Goal: Task Accomplishment & Management: Complete application form

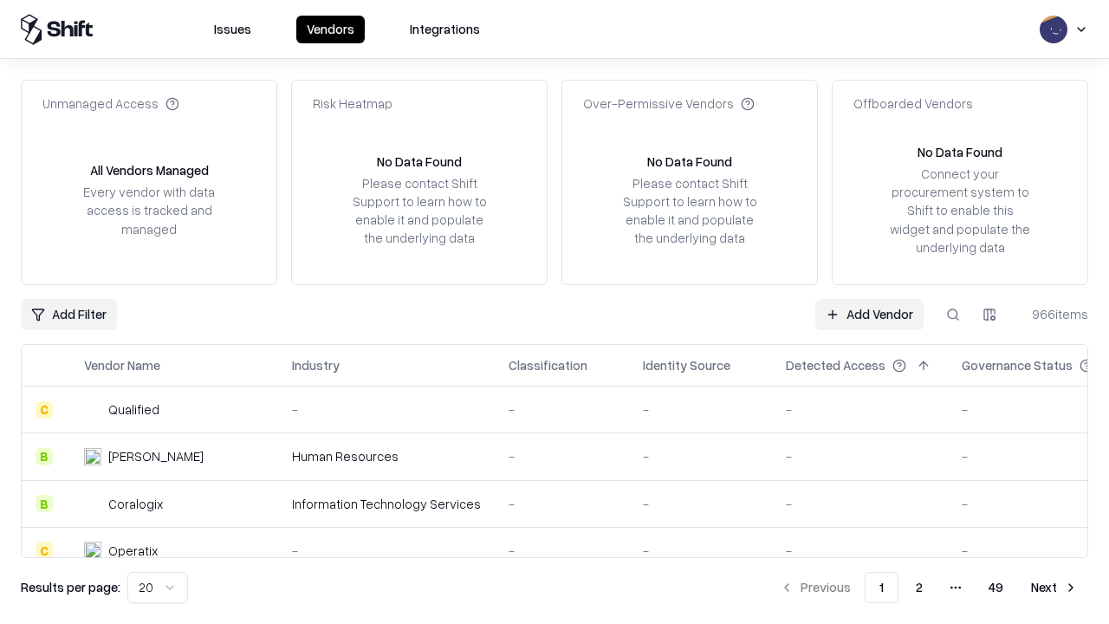
click at [869, 314] on link "Add Vendor" at bounding box center [869, 314] width 108 height 31
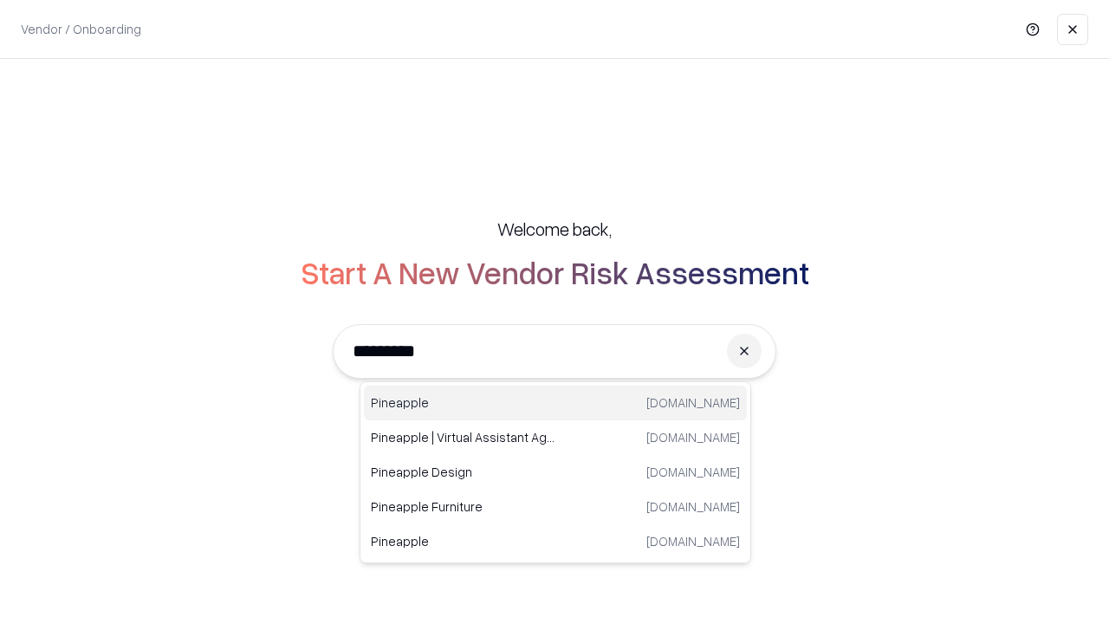
click at [555, 403] on div "Pineapple [DOMAIN_NAME]" at bounding box center [555, 402] width 383 height 35
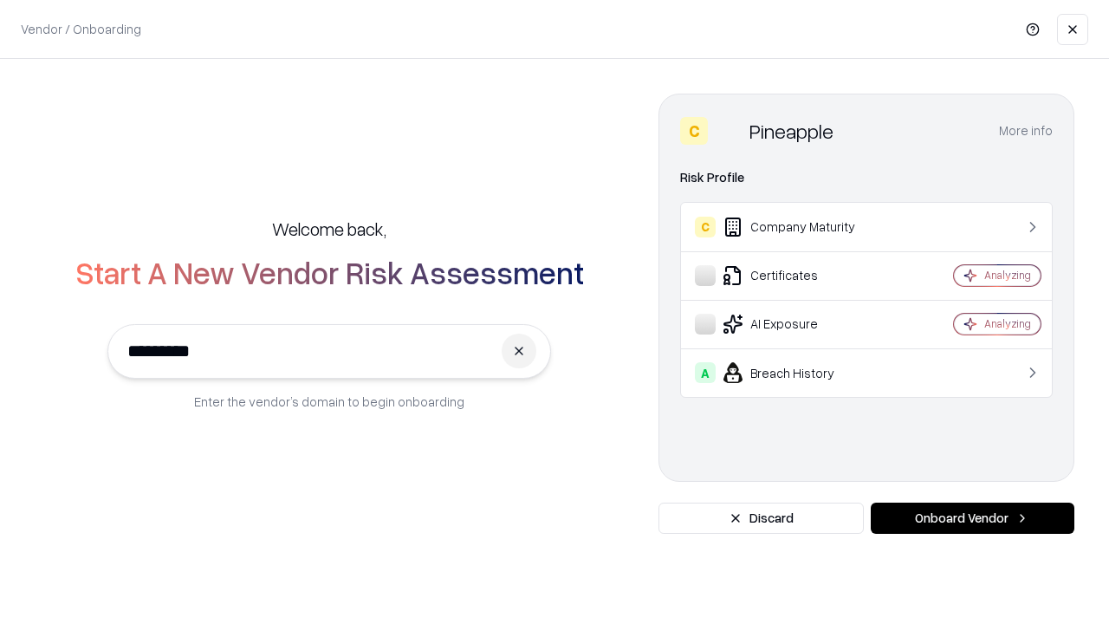
type input "*********"
click at [972, 518] on button "Onboard Vendor" at bounding box center [973, 517] width 204 height 31
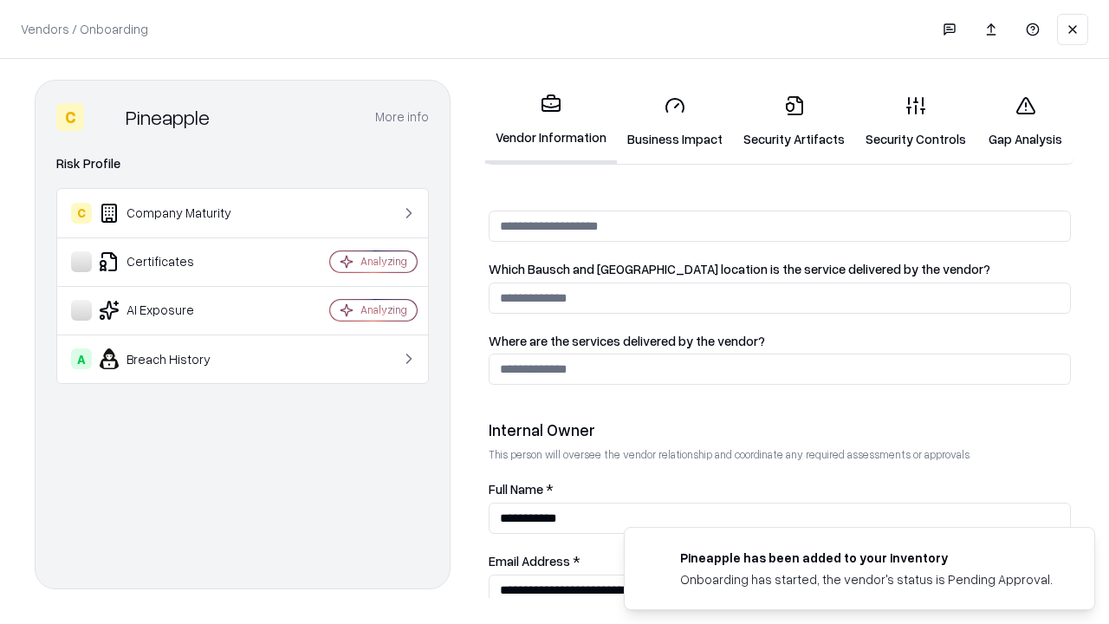
scroll to position [897, 0]
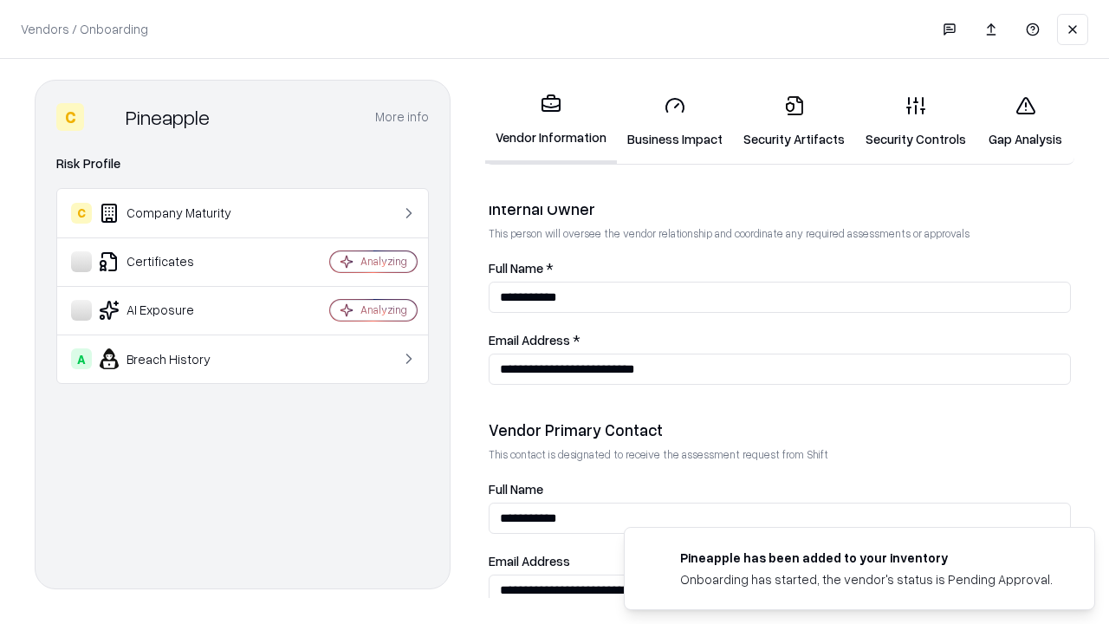
click at [793, 121] on link "Security Artifacts" at bounding box center [794, 121] width 122 height 81
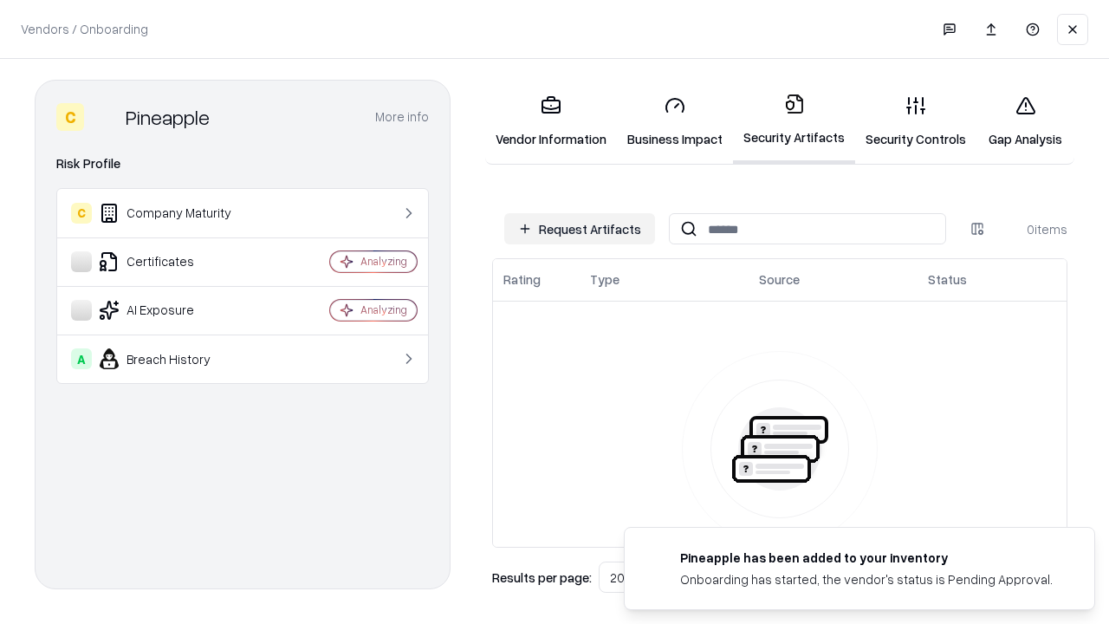
click at [580, 229] on button "Request Artifacts" at bounding box center [579, 228] width 151 height 31
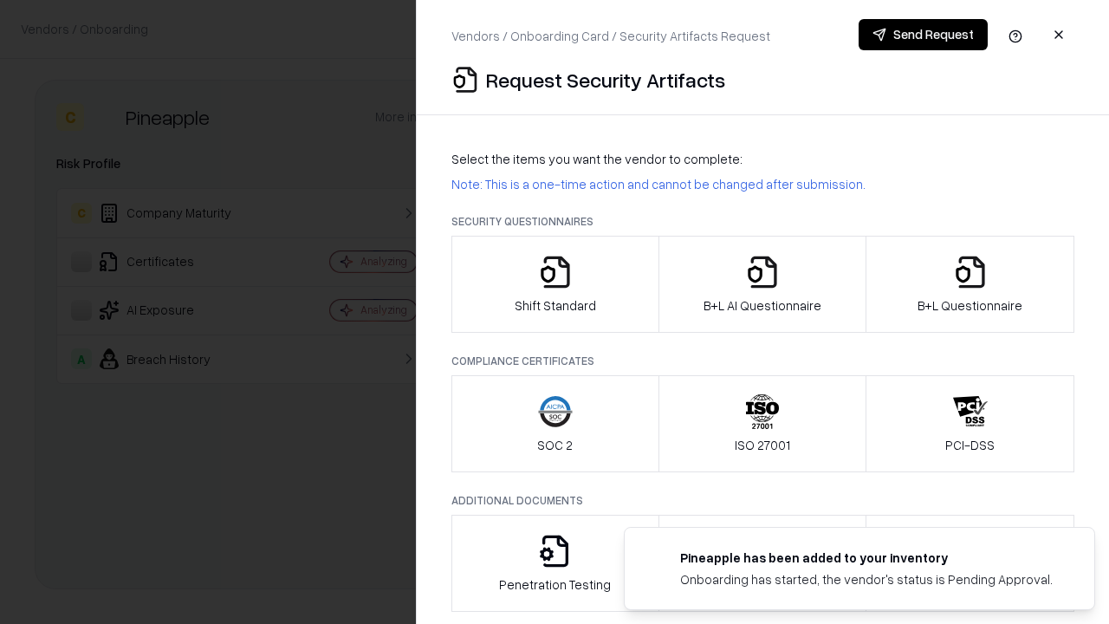
click at [969, 284] on icon "button" at bounding box center [970, 272] width 35 height 35
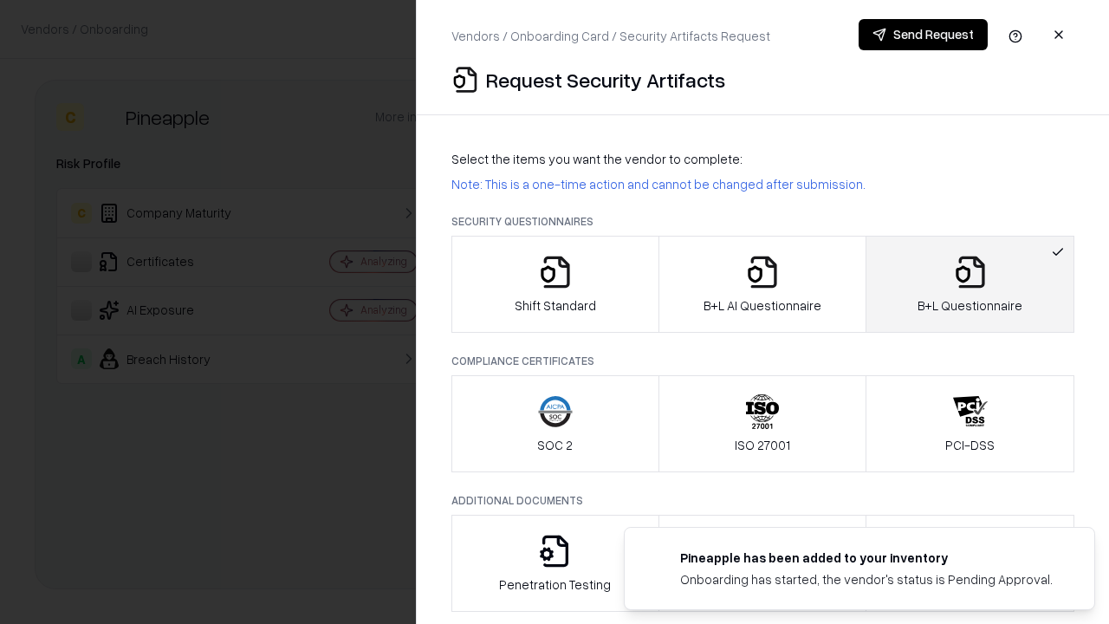
click at [761, 284] on icon "button" at bounding box center [762, 272] width 35 height 35
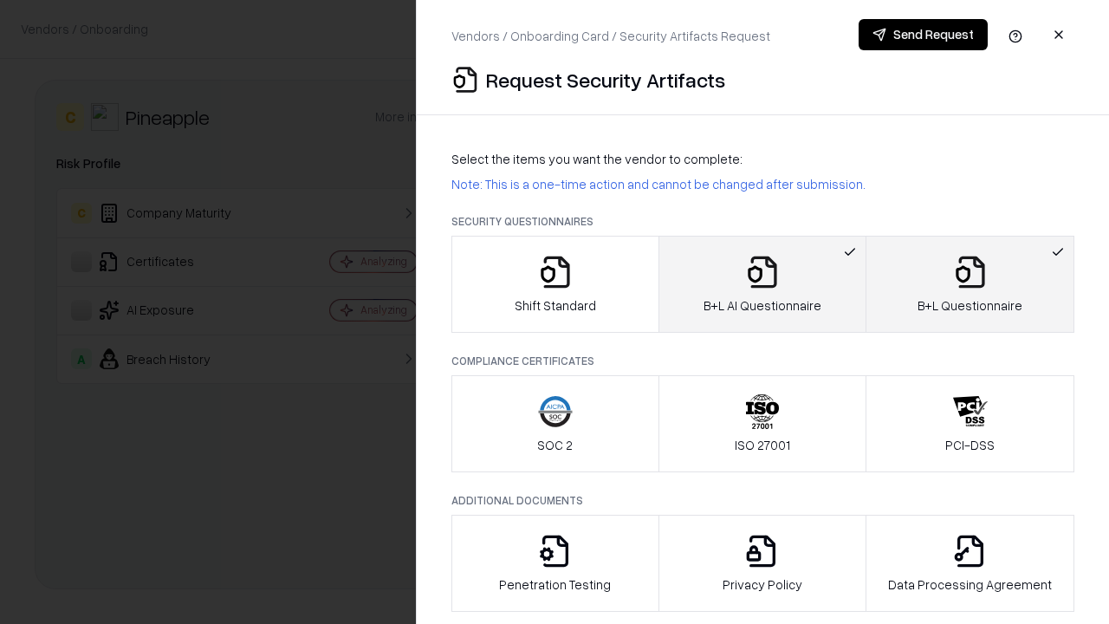
click at [923, 35] on button "Send Request" at bounding box center [922, 34] width 129 height 31
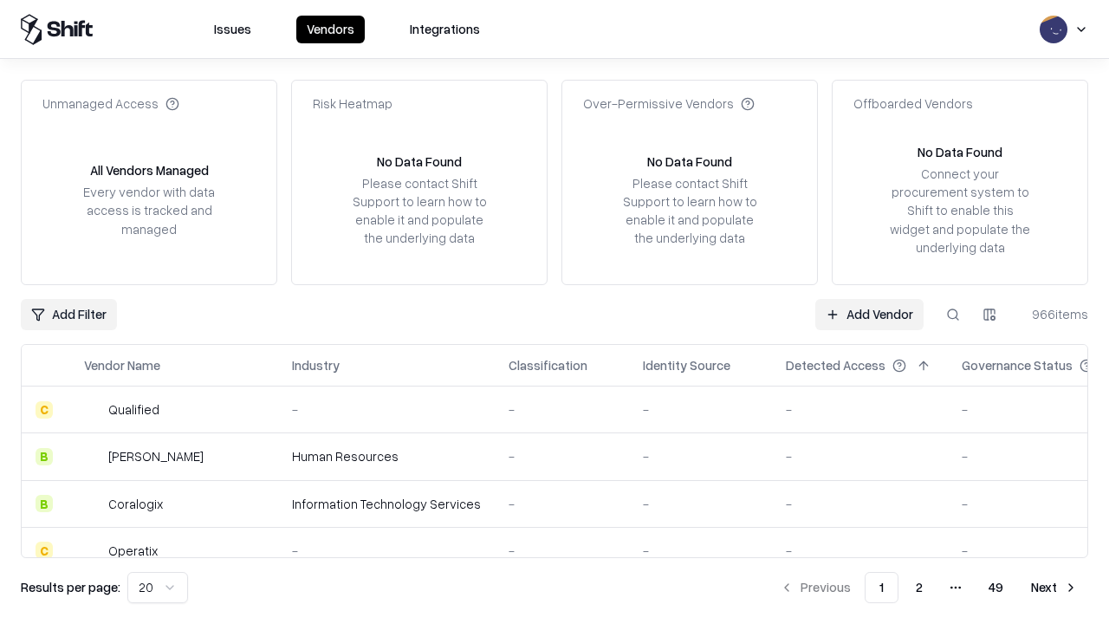
click at [953, 314] on button at bounding box center [952, 314] width 31 height 31
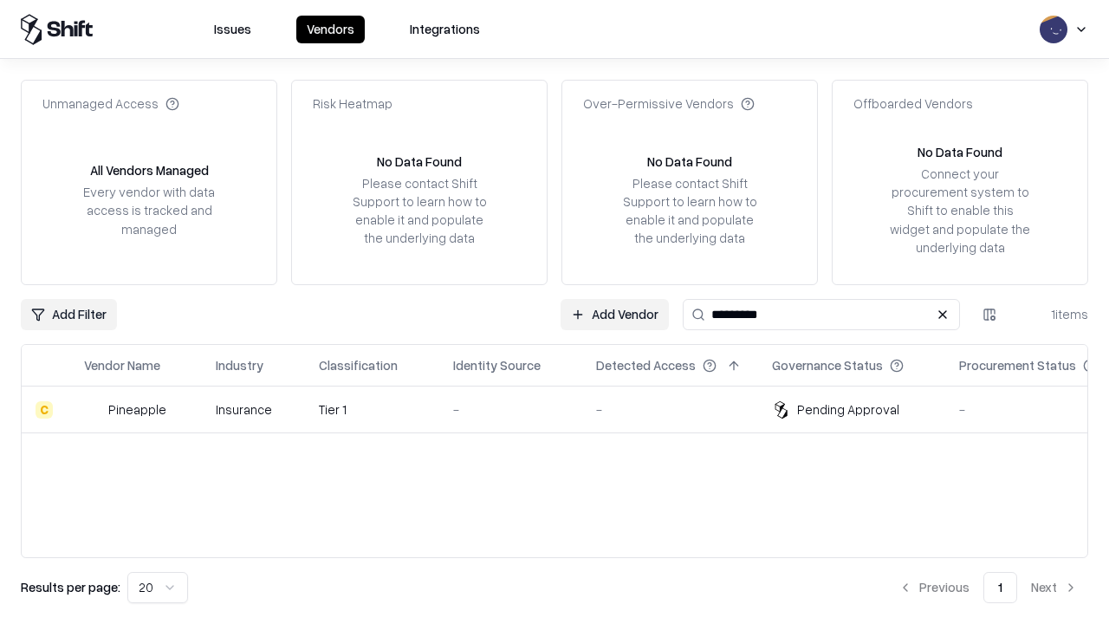
type input "*********"
click at [565, 409] on div "-" at bounding box center [510, 409] width 115 height 18
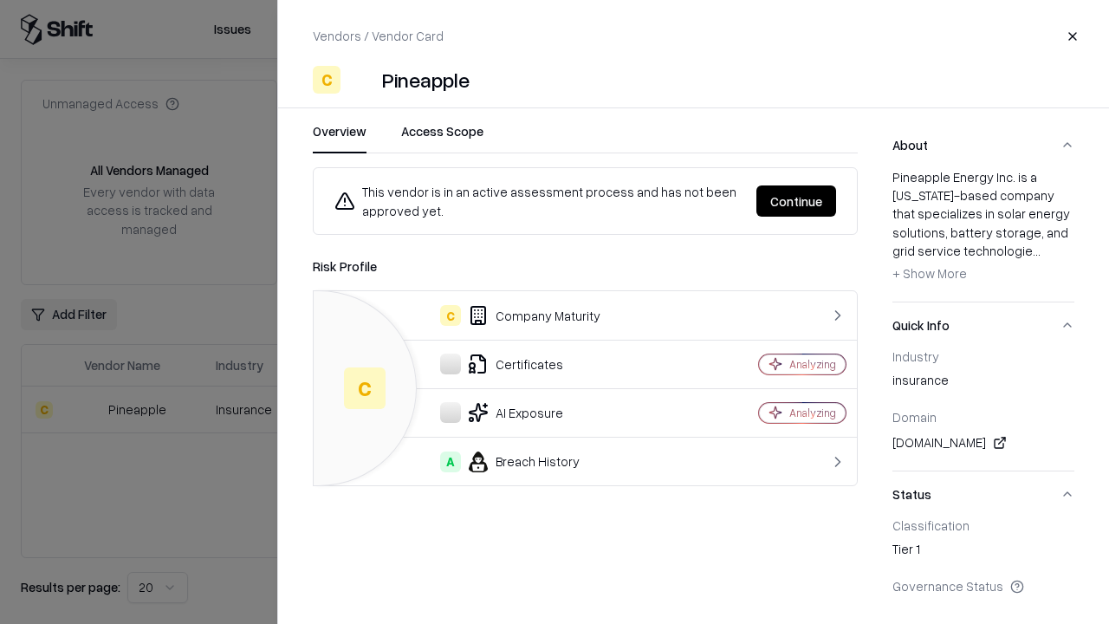
click at [796, 201] on button "Continue" at bounding box center [796, 200] width 80 height 31
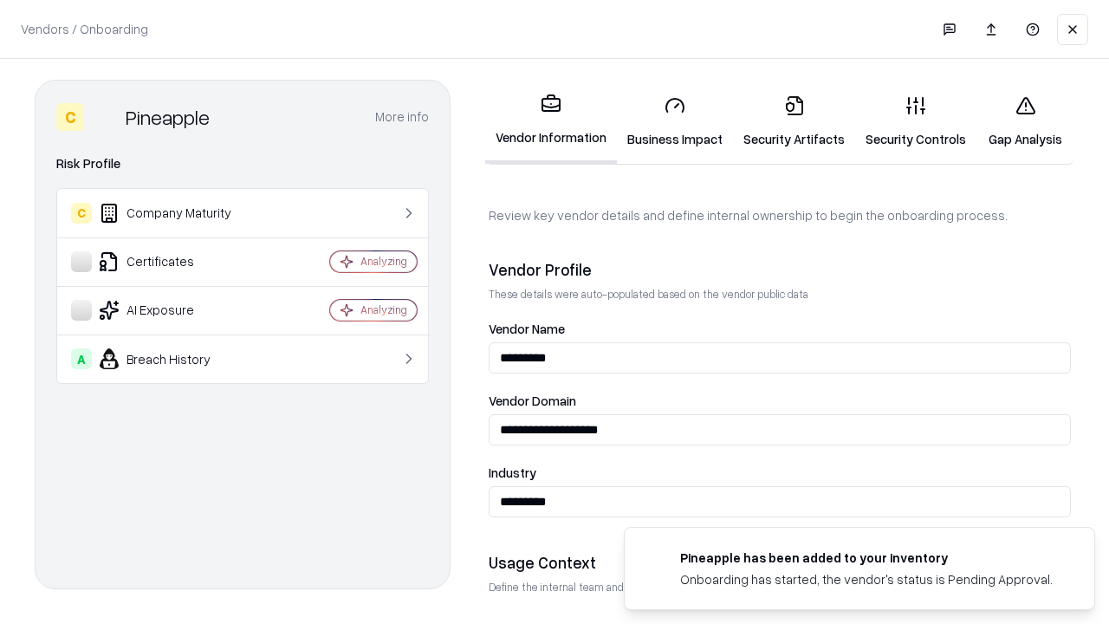
click at [793, 121] on link "Security Artifacts" at bounding box center [794, 121] width 122 height 81
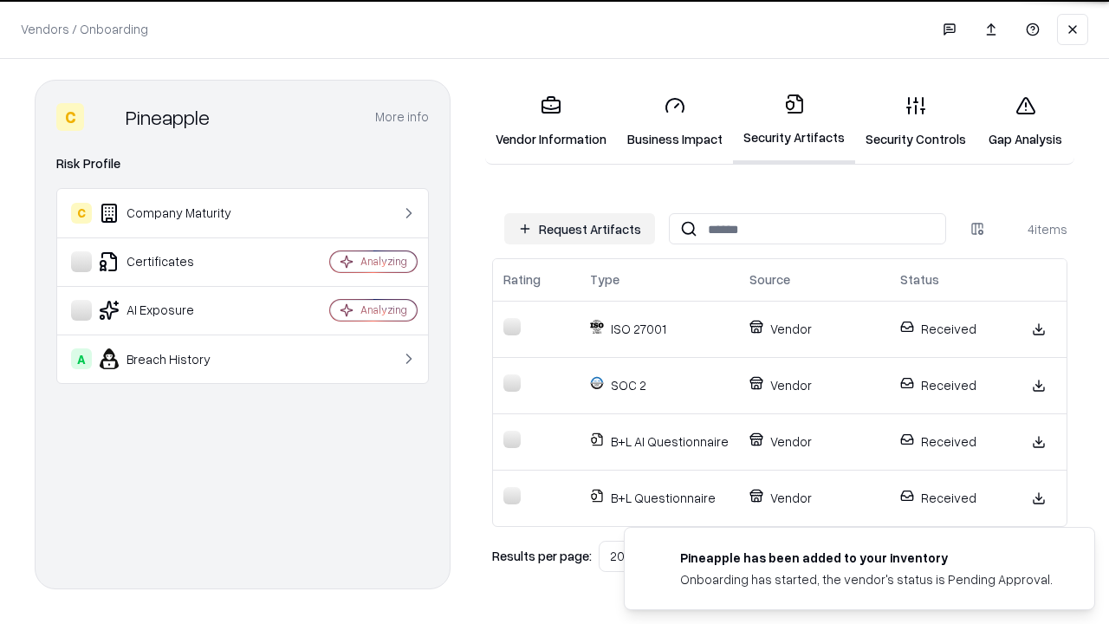
click at [1025, 121] on link "Gap Analysis" at bounding box center [1025, 121] width 98 height 81
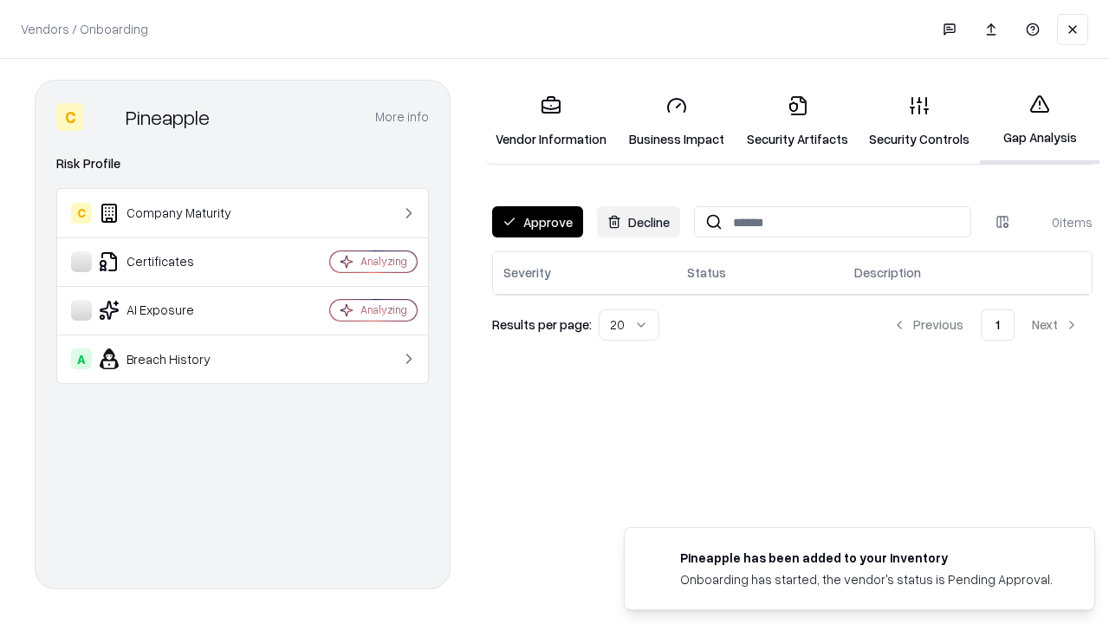
click at [537, 222] on button "Approve" at bounding box center [537, 221] width 91 height 31
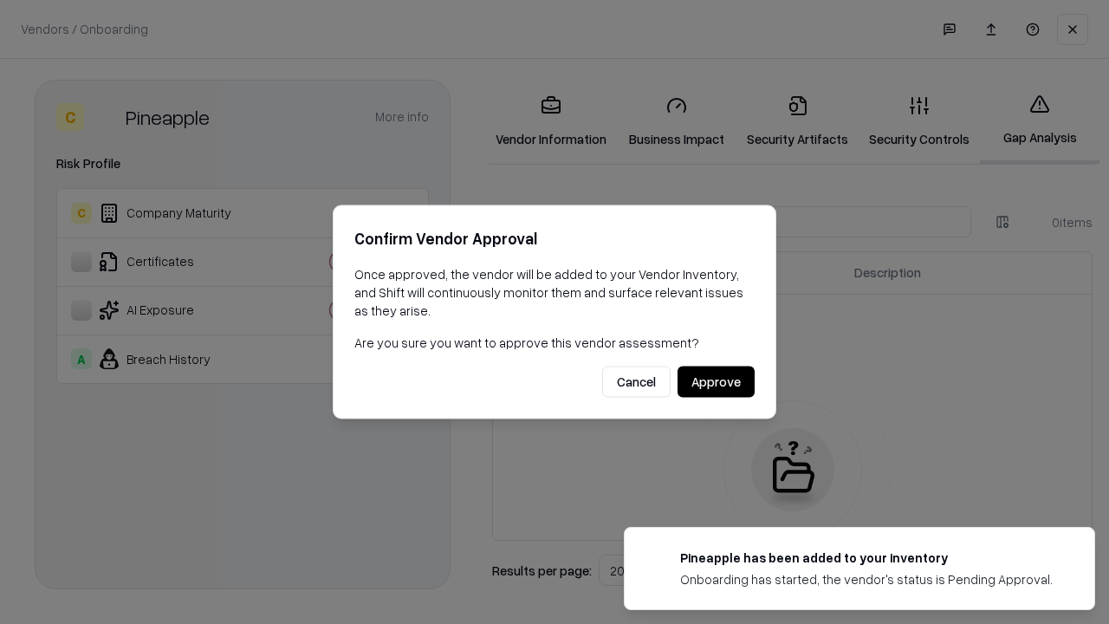
click at [716, 381] on button "Approve" at bounding box center [715, 381] width 77 height 31
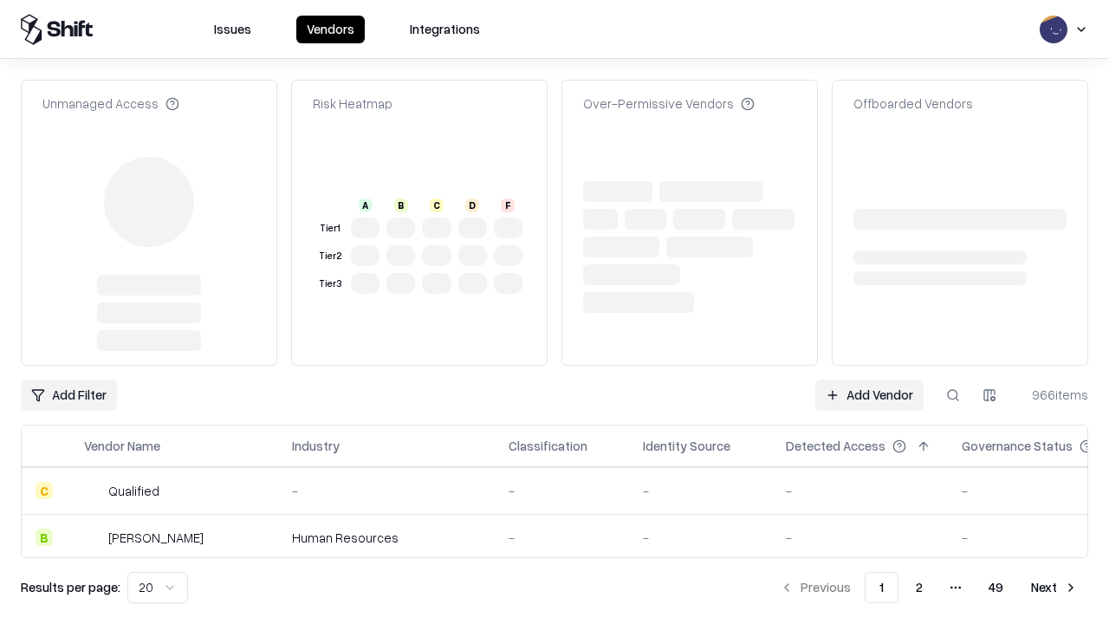
type input "*********"
click at [869, 379] on link "Add Vendor" at bounding box center [869, 394] width 108 height 31
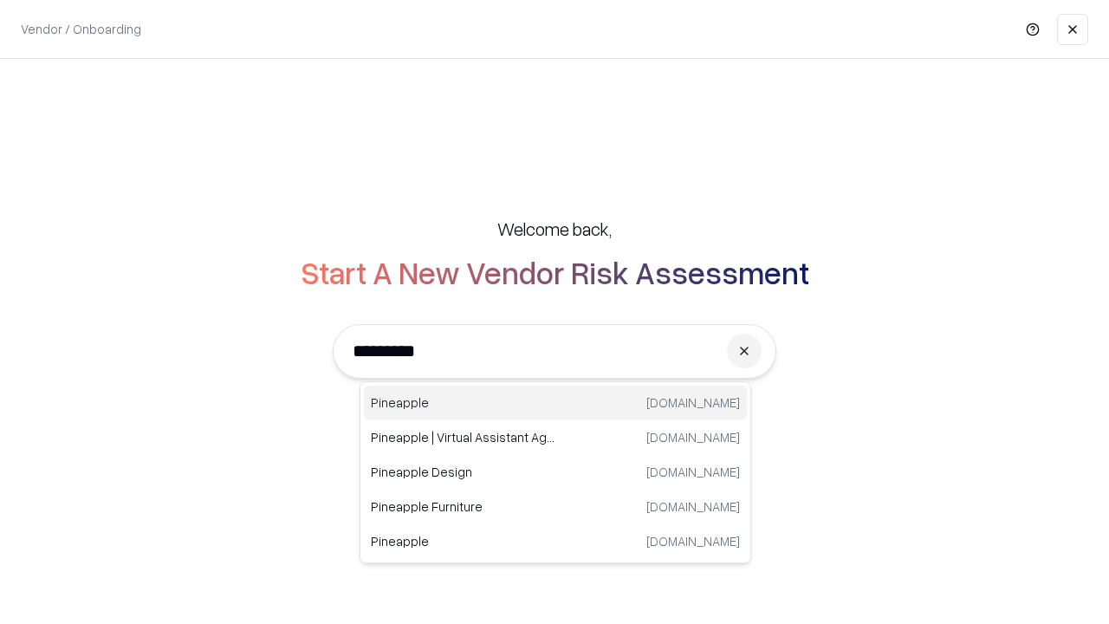
click at [555, 403] on div "Pineapple [DOMAIN_NAME]" at bounding box center [555, 402] width 383 height 35
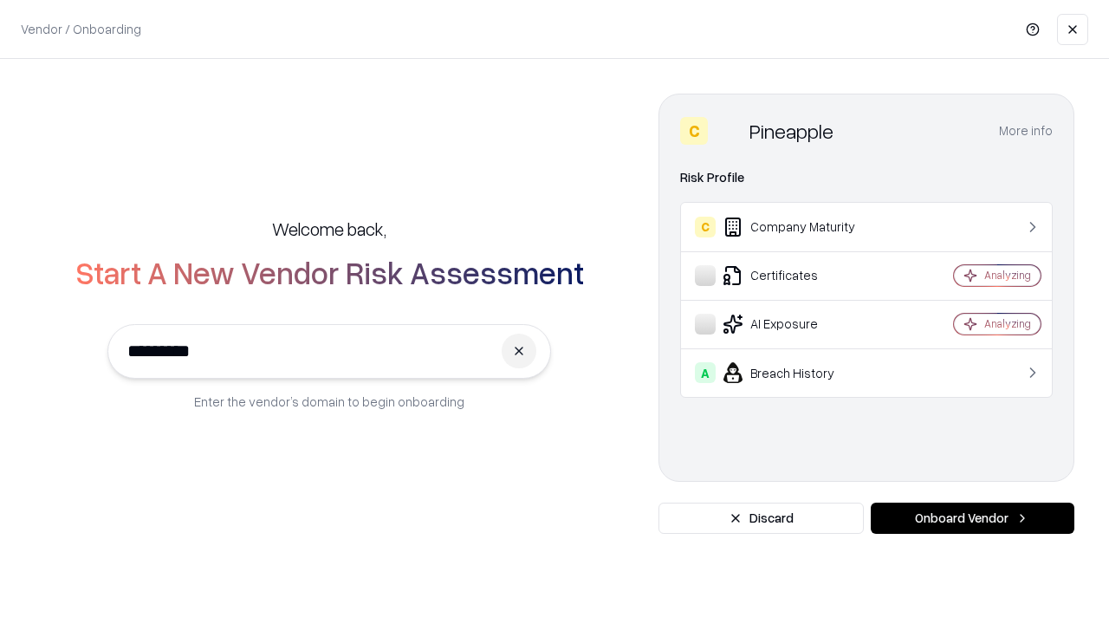
type input "*********"
click at [972, 518] on button "Onboard Vendor" at bounding box center [973, 517] width 204 height 31
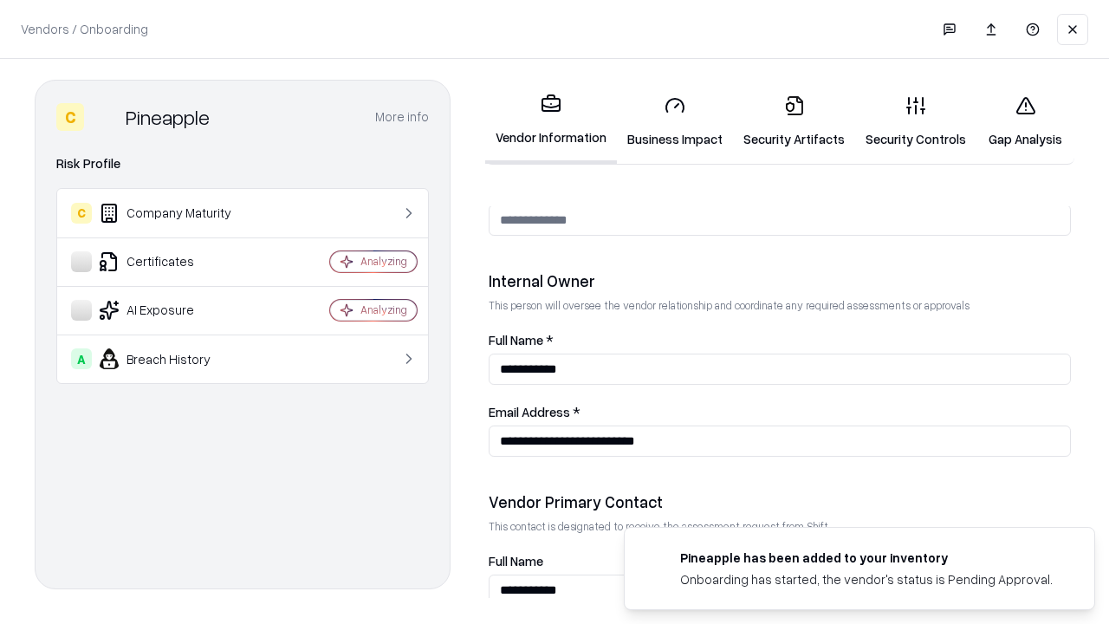
scroll to position [897, 0]
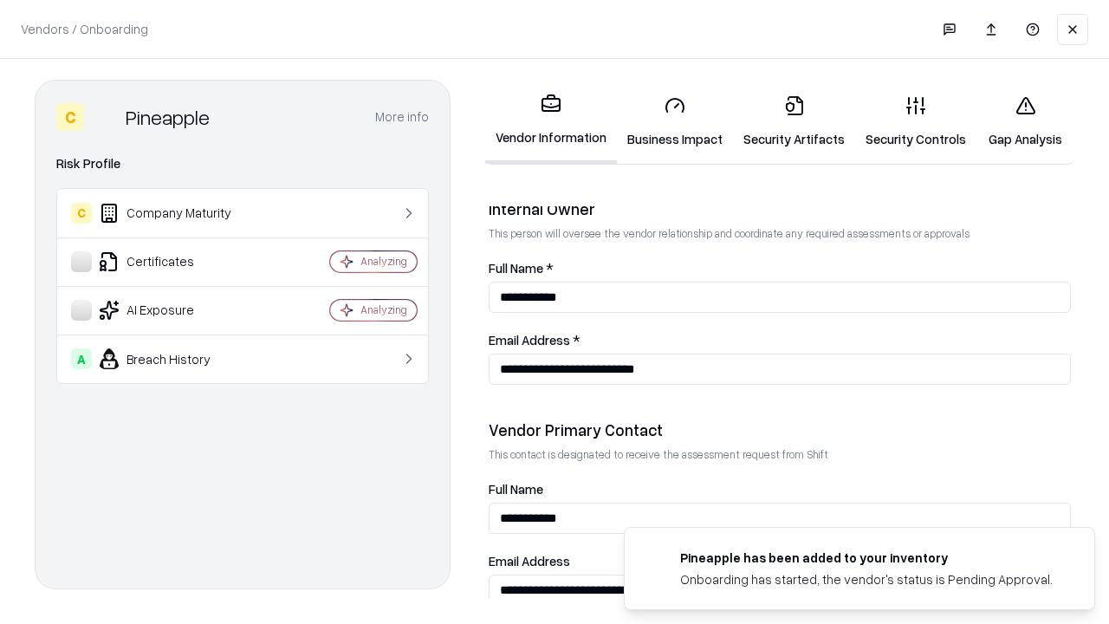
click at [1025, 121] on link "Gap Analysis" at bounding box center [1025, 121] width 98 height 81
